Goal: Transaction & Acquisition: Book appointment/travel/reservation

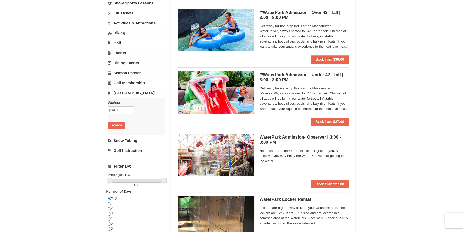
scroll to position [26, 0]
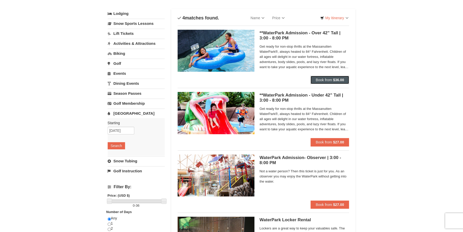
click at [339, 82] on button "Book from $36.00" at bounding box center [329, 80] width 39 height 8
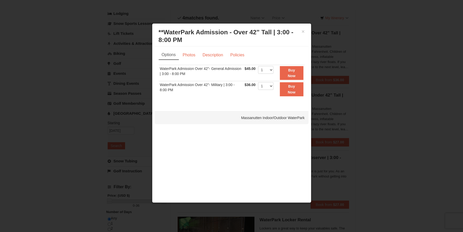
click at [304, 28] on div "× **WaterPark Admission - Over 42” Tall | 3:00 - 8:00 PM Massanutten Indoor/Out…" at bounding box center [232, 36] width 154 height 20
click at [303, 30] on button "×" at bounding box center [302, 31] width 3 height 5
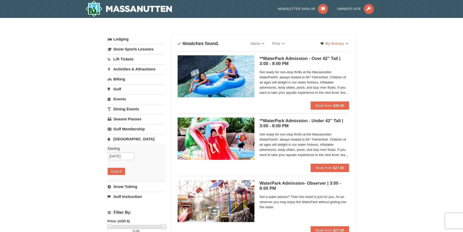
scroll to position [0, 0]
click at [335, 108] on button "Book from $36.00" at bounding box center [329, 105] width 39 height 8
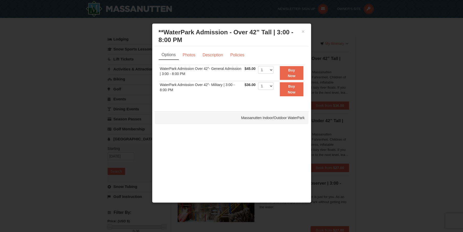
click at [299, 29] on h3 "**WaterPark Admission - Over 42” Tall | 3:00 - 8:00 PM Massanutten Indoor/Outdo…" at bounding box center [232, 35] width 146 height 15
click at [304, 28] on div "× **WaterPark Admission - Over 42” Tall | 3:00 - 8:00 PM Massanutten Indoor/Out…" at bounding box center [232, 36] width 154 height 20
click at [303, 31] on button "×" at bounding box center [302, 31] width 3 height 5
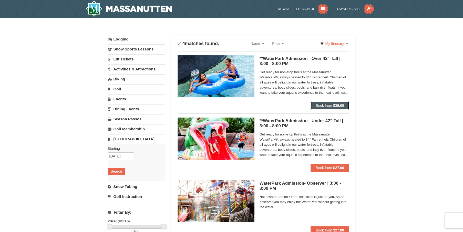
click at [318, 104] on span "Book from" at bounding box center [323, 105] width 16 height 4
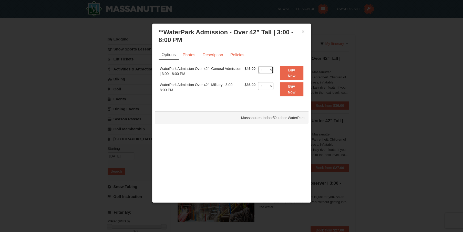
click at [269, 69] on select "1 2 3 4 5 6 7 8 9 10 11 12 13 14 15 16 17 18 19 20 21 22" at bounding box center [265, 70] width 15 height 8
select select "2"
click at [258, 66] on select "1 2 3 4 5 6 7 8 9 10 11 12 13 14 15 16 17 18 19 20 21 22" at bounding box center [265, 70] width 15 height 8
click at [297, 71] on button "Buy Now" at bounding box center [291, 73] width 23 height 14
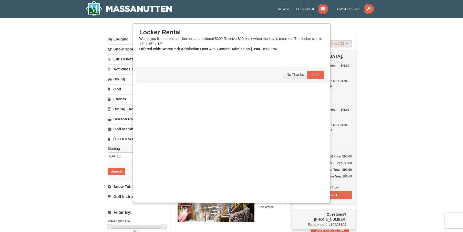
scroll to position [1, 0]
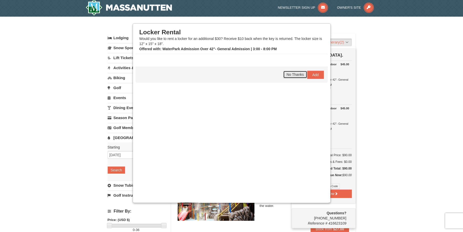
click at [300, 76] on span "No Thanks" at bounding box center [294, 74] width 17 height 4
click at [358, 91] on div "× Categories List Filter My Itinerary (2) Check Out Now [GEOGRAPHIC_DATA]. $45.…" at bounding box center [231, 170] width 258 height 296
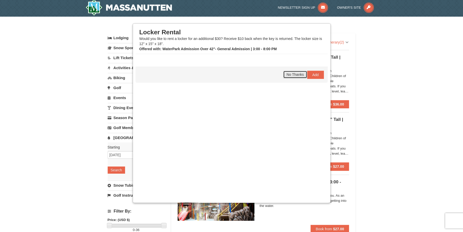
click at [292, 71] on button "No Thanks" at bounding box center [295, 75] width 24 height 8
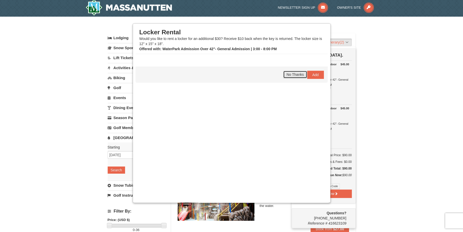
click at [293, 76] on button "No Thanks" at bounding box center [295, 75] width 24 height 8
click at [290, 76] on button "No Thanks" at bounding box center [295, 75] width 24 height 8
click at [295, 74] on span "No Thanks" at bounding box center [294, 74] width 17 height 4
click at [314, 75] on span "Add" at bounding box center [315, 75] width 6 height 4
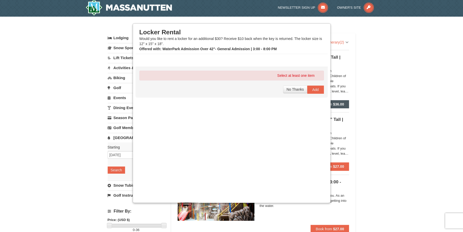
click at [338, 100] on button "Book from $36.00" at bounding box center [329, 104] width 39 height 8
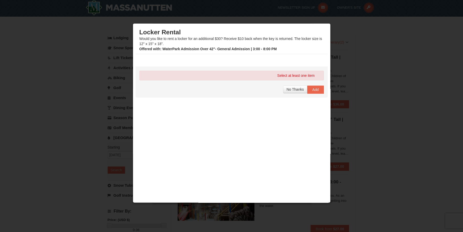
click at [291, 83] on div "Select at least one item No Thanks Add" at bounding box center [231, 82] width 192 height 31
drag, startPoint x: 332, startPoint y: 36, endPoint x: 370, endPoint y: 43, distance: 38.0
click at [353, 40] on div at bounding box center [231, 116] width 463 height 232
click at [421, 70] on div at bounding box center [231, 116] width 463 height 232
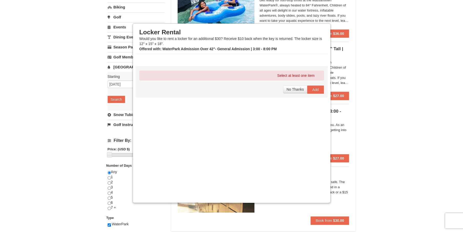
scroll to position [67, 0]
